Goal: Book appointment/travel/reservation

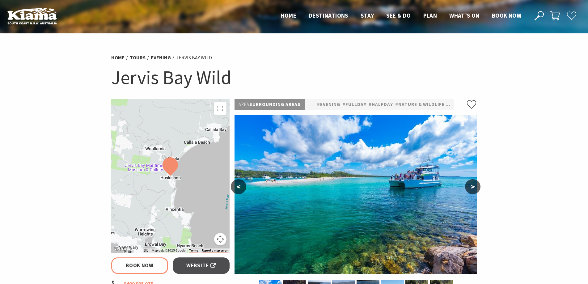
select select "3"
select select "2"
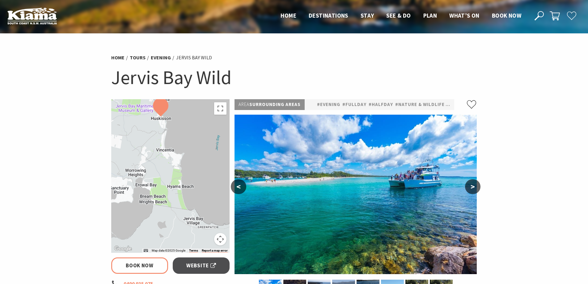
drag, startPoint x: 177, startPoint y: 229, endPoint x: 167, endPoint y: 168, distance: 61.9
click at [167, 168] on div at bounding box center [170, 176] width 119 height 154
click at [185, 175] on div at bounding box center [170, 176] width 119 height 154
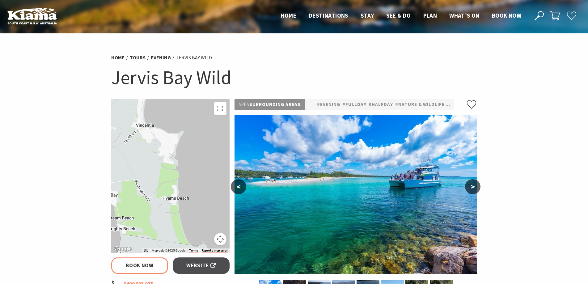
click at [221, 109] on button "Toggle fullscreen view" at bounding box center [220, 108] width 12 height 12
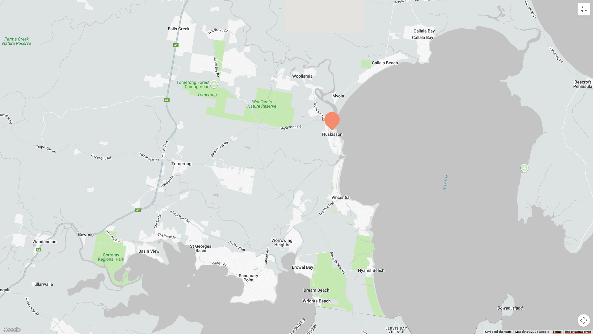
drag, startPoint x: 363, startPoint y: 132, endPoint x: 433, endPoint y: 215, distance: 108.5
click at [433, 215] on div at bounding box center [296, 167] width 593 height 334
click at [582, 13] on button "Toggle fullscreen view" at bounding box center [584, 9] width 12 height 12
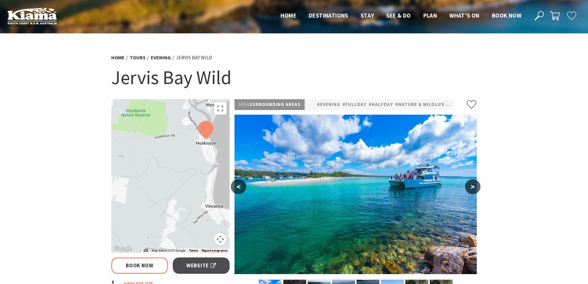
click at [206, 210] on div at bounding box center [170, 176] width 119 height 154
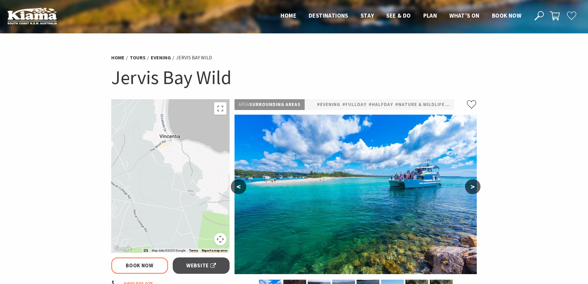
drag, startPoint x: 205, startPoint y: 196, endPoint x: 153, endPoint y: 129, distance: 84.4
click at [153, 129] on div at bounding box center [170, 176] width 119 height 154
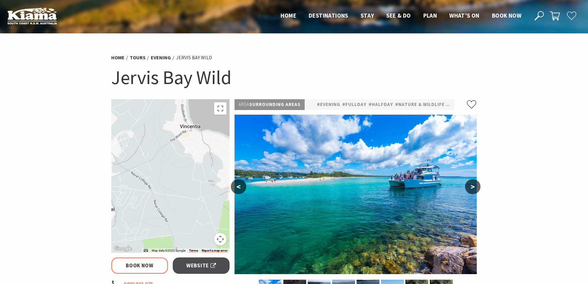
drag, startPoint x: 190, startPoint y: 181, endPoint x: 209, endPoint y: 171, distance: 22.2
click at [209, 171] on div at bounding box center [170, 176] width 119 height 154
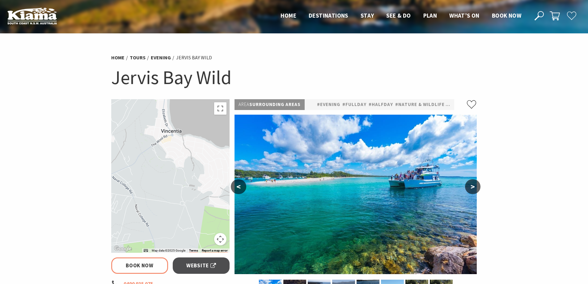
drag, startPoint x: 204, startPoint y: 155, endPoint x: 178, endPoint y: 160, distance: 25.8
click at [178, 160] on div at bounding box center [170, 176] width 119 height 154
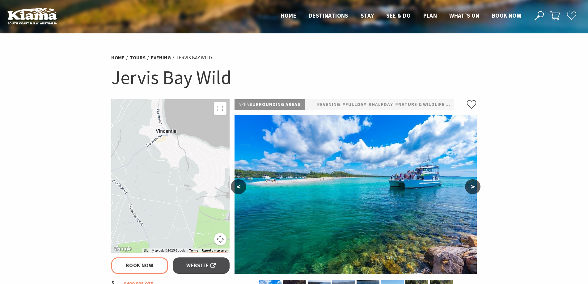
click at [197, 162] on div at bounding box center [170, 176] width 119 height 154
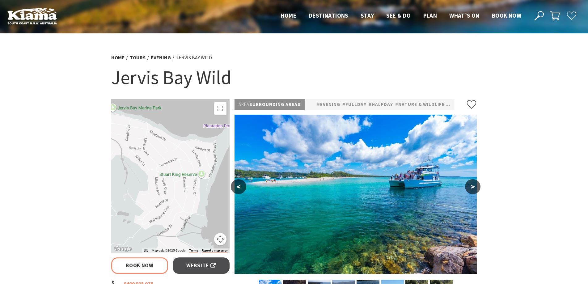
drag, startPoint x: 205, startPoint y: 146, endPoint x: 152, endPoint y: 151, distance: 53.9
click at [152, 151] on div at bounding box center [170, 176] width 119 height 154
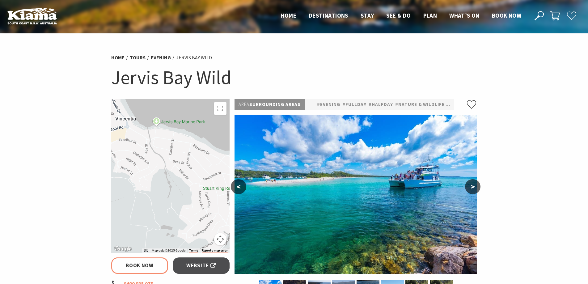
drag, startPoint x: 150, startPoint y: 152, endPoint x: 195, endPoint y: 166, distance: 47.3
click at [195, 166] on div at bounding box center [170, 176] width 119 height 154
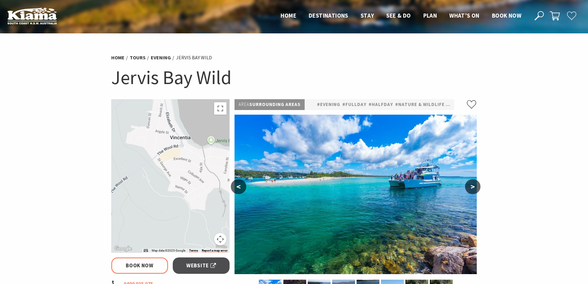
drag, startPoint x: 149, startPoint y: 152, endPoint x: 204, endPoint y: 170, distance: 58.4
click at [204, 170] on div at bounding box center [170, 176] width 119 height 154
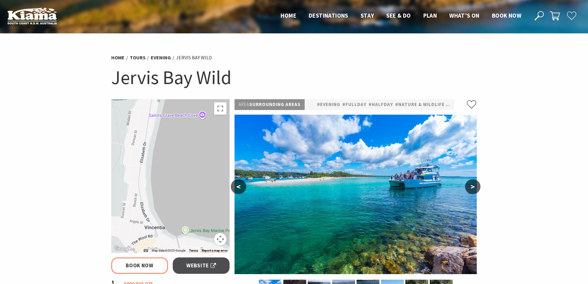
drag, startPoint x: 191, startPoint y: 140, endPoint x: 166, endPoint y: 229, distance: 93.3
click at [166, 229] on div at bounding box center [170, 176] width 119 height 154
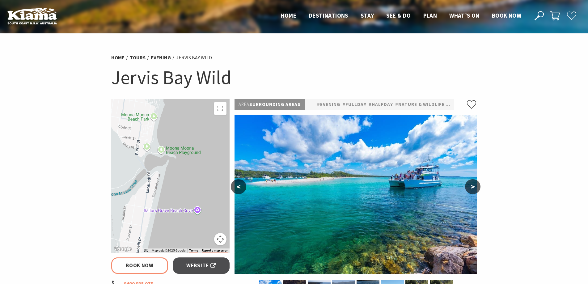
drag, startPoint x: 172, startPoint y: 133, endPoint x: 166, endPoint y: 225, distance: 92.2
click at [166, 225] on div at bounding box center [170, 176] width 119 height 154
